Goal: Transaction & Acquisition: Book appointment/travel/reservation

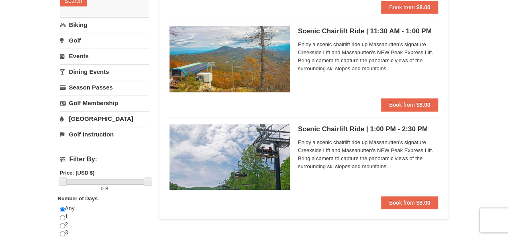
scroll to position [161, 0]
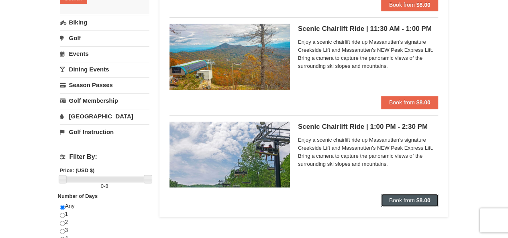
click at [412, 200] on span "Book from" at bounding box center [402, 200] width 26 height 6
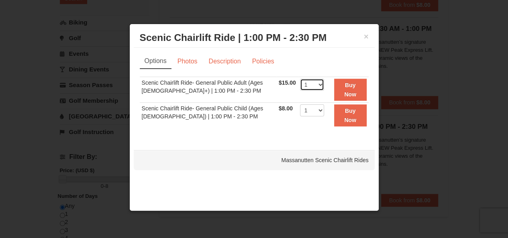
click at [315, 84] on select "1 2 3 4 5 6 7 8 9 10 11 12 13 14 15 16 17 18 19 20 21 22" at bounding box center [312, 85] width 24 height 12
select select "2"
click at [300, 79] on select "1 2 3 4 5 6 7 8 9 10 11 12 13 14 15 16 17 18 19 20 21 22" at bounding box center [312, 85] width 24 height 12
click at [354, 86] on button "Buy Now" at bounding box center [350, 90] width 33 height 22
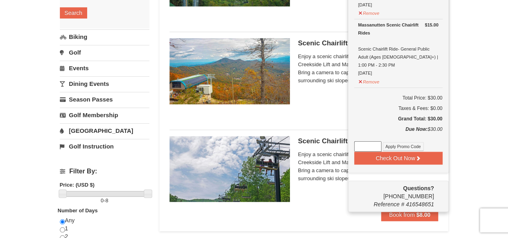
scroll to position [163, 0]
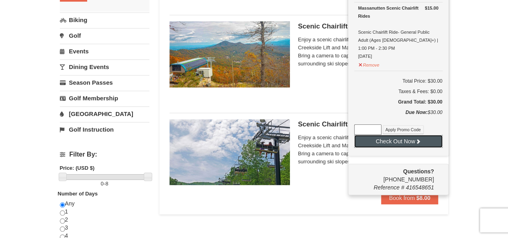
click at [386, 135] on button "Check Out Now" at bounding box center [398, 141] width 88 height 13
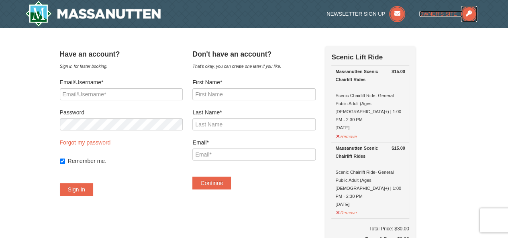
click at [437, 13] on span "Owner's Site" at bounding box center [439, 14] width 38 height 6
